Goal: Information Seeking & Learning: Learn about a topic

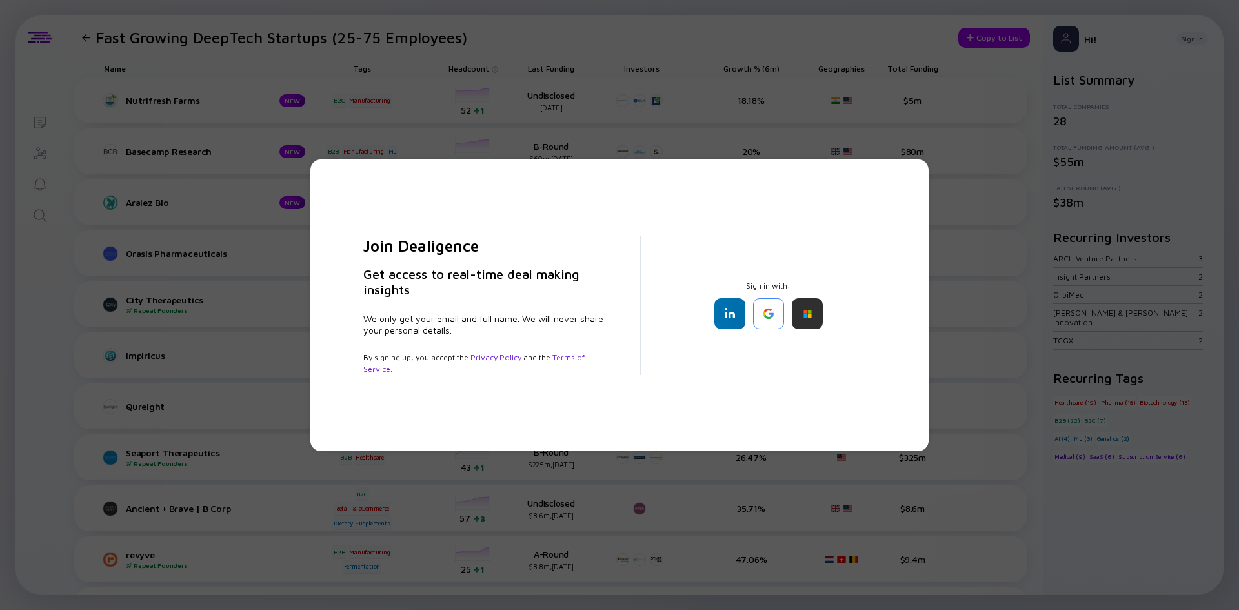
click at [61, 320] on div "Join Dealigence Get access to real-time deal making insights We only get your e…" at bounding box center [619, 305] width 1239 height 610
click at [777, 316] on div at bounding box center [768, 313] width 31 height 31
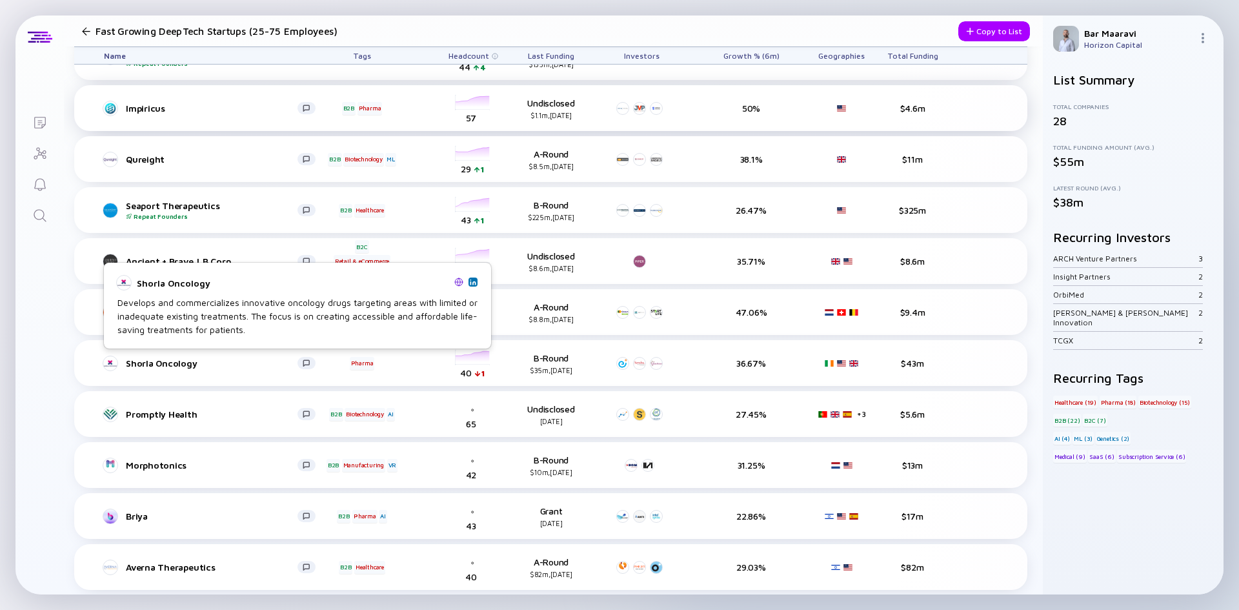
scroll to position [248, 0]
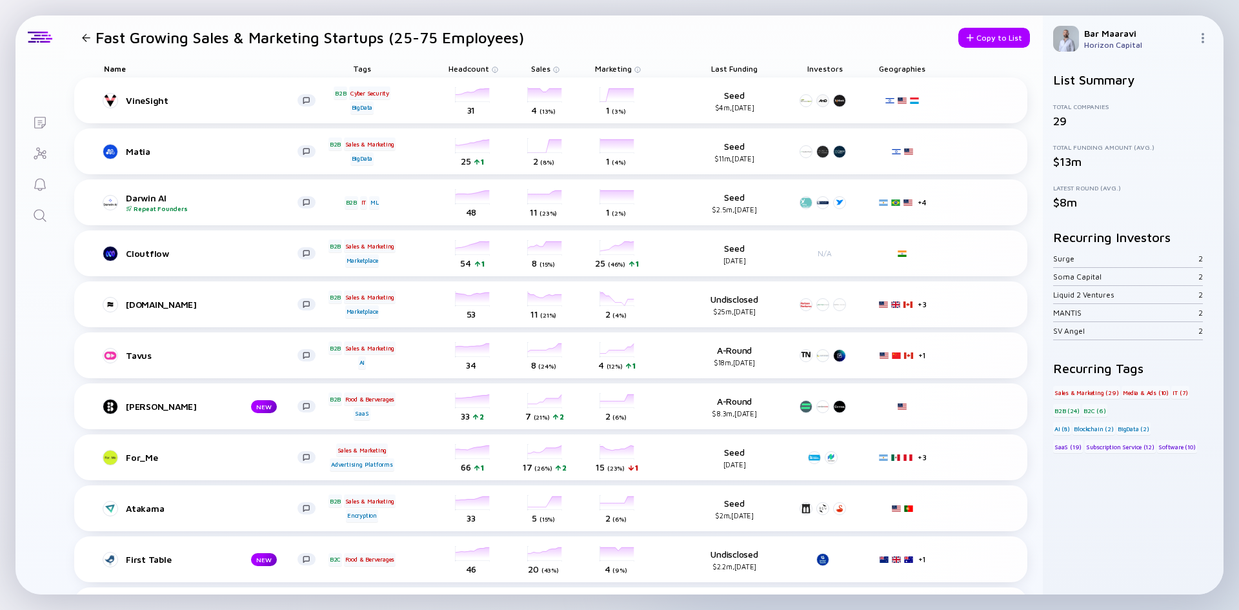
click at [738, 67] on span "Last Funding" at bounding box center [734, 69] width 46 height 10
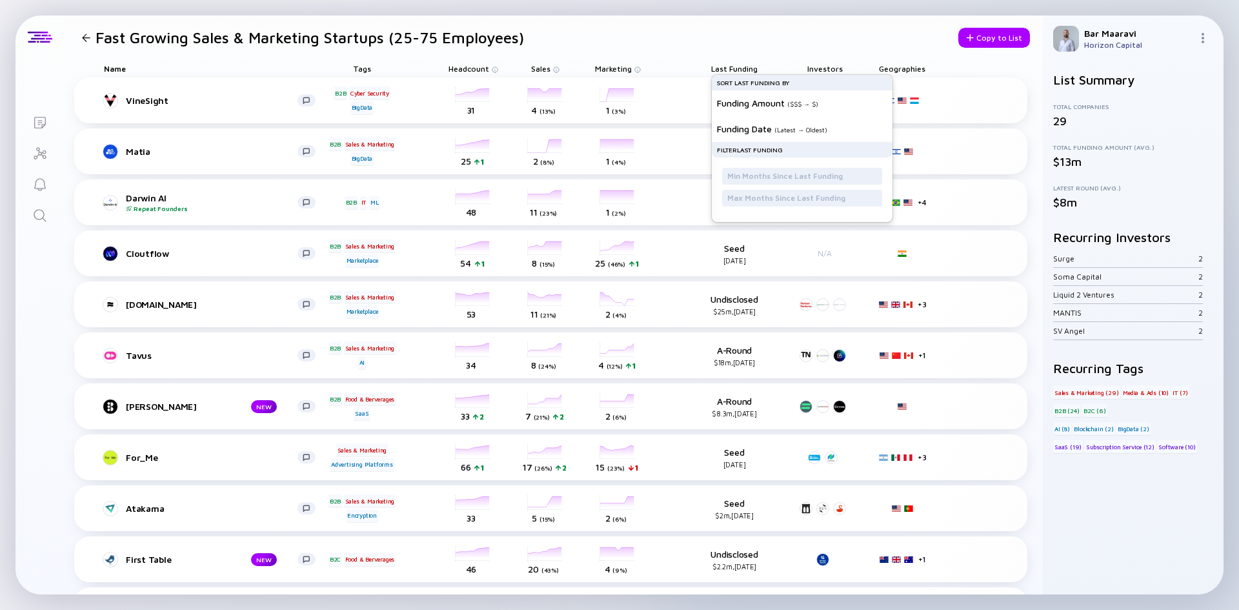
click at [738, 67] on span "Last Funding" at bounding box center [734, 69] width 46 height 10
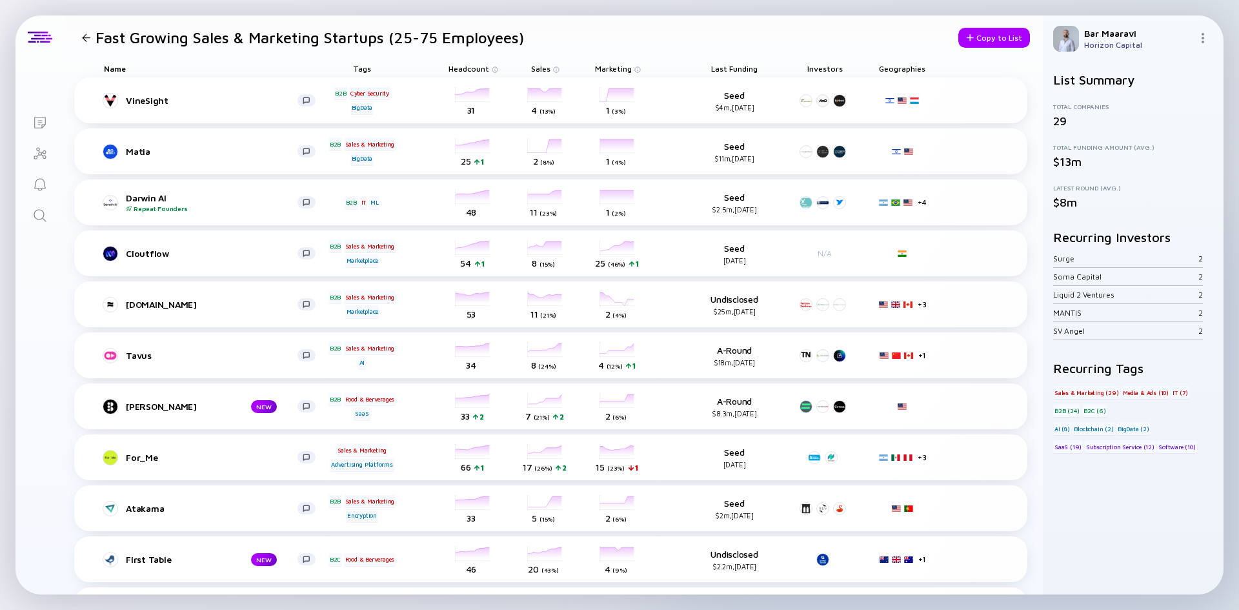
click at [735, 70] on span "Last Funding" at bounding box center [734, 69] width 46 height 10
click at [88, 38] on div at bounding box center [86, 38] width 8 height 8
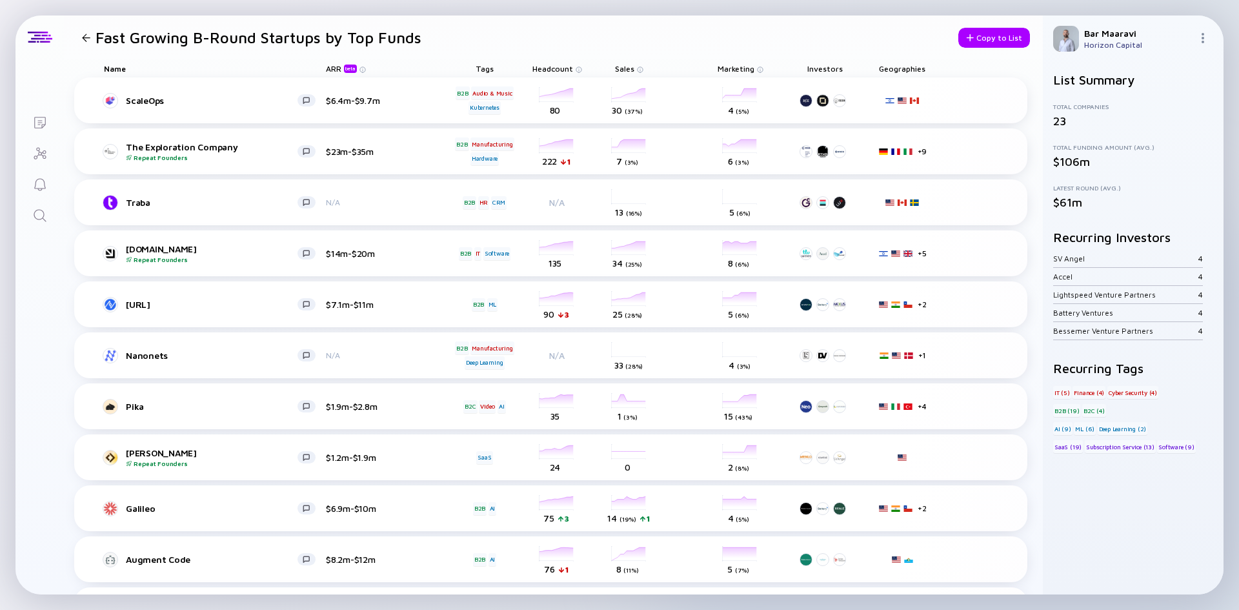
click at [918, 68] on div "Geographies" at bounding box center [902, 68] width 58 height 18
click at [898, 69] on div "Geographies" at bounding box center [902, 68] width 58 height 18
click at [910, 65] on div "Geographies" at bounding box center [902, 68] width 58 height 18
click at [821, 65] on div "Investors" at bounding box center [825, 68] width 58 height 18
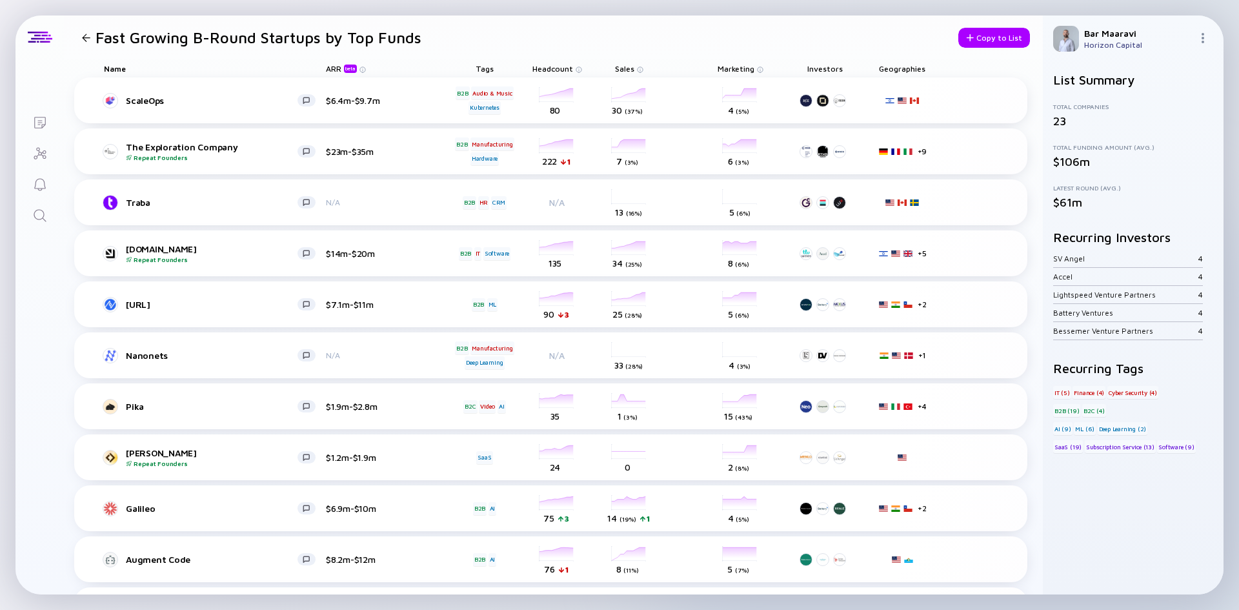
click at [573, 72] on span "Marketing" at bounding box center [552, 69] width 41 height 10
click at [573, 70] on span "Marketing" at bounding box center [552, 69] width 41 height 10
click at [903, 69] on div "Geographies" at bounding box center [902, 68] width 58 height 18
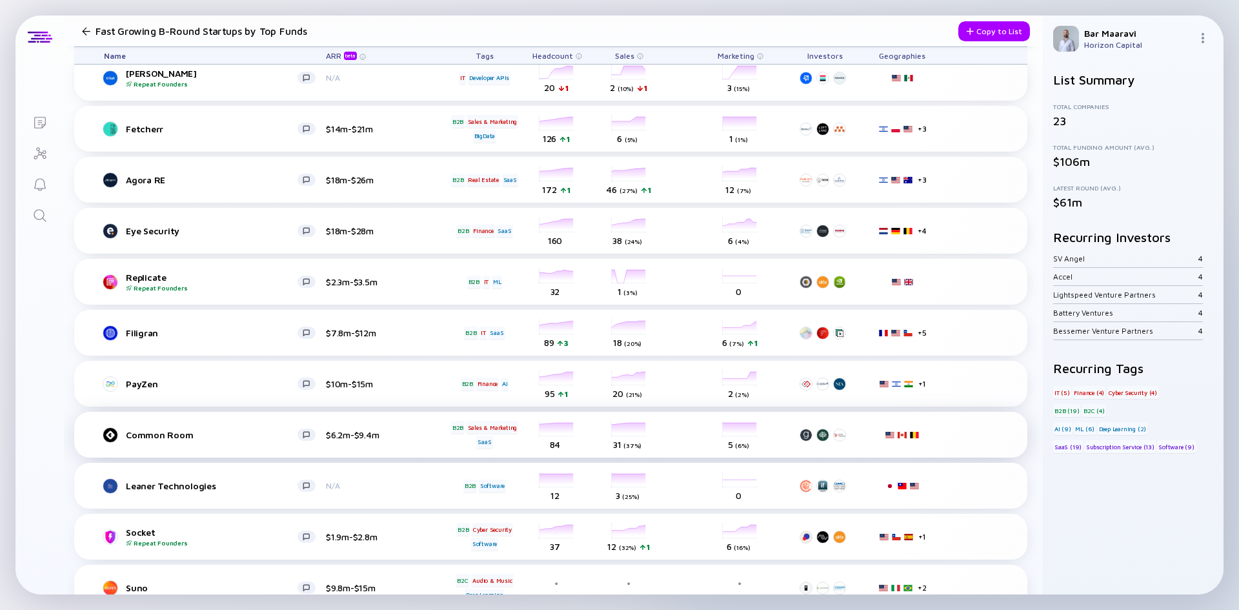
scroll to position [656, 0]
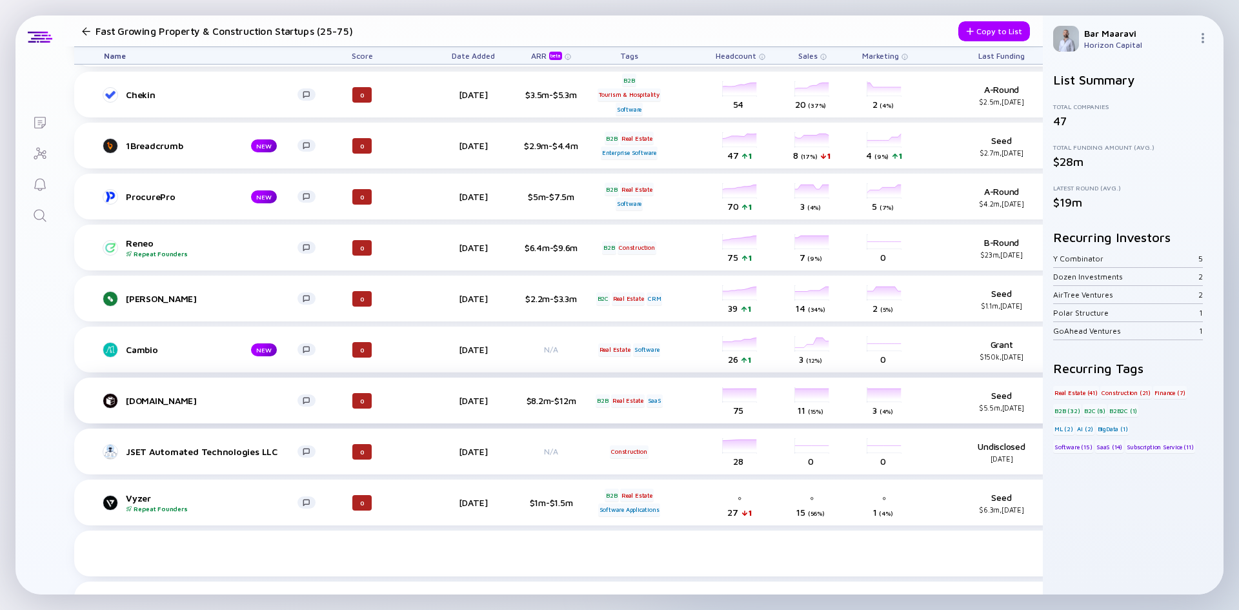
scroll to position [1022, 0]
